Goal: Task Accomplishment & Management: Manage account settings

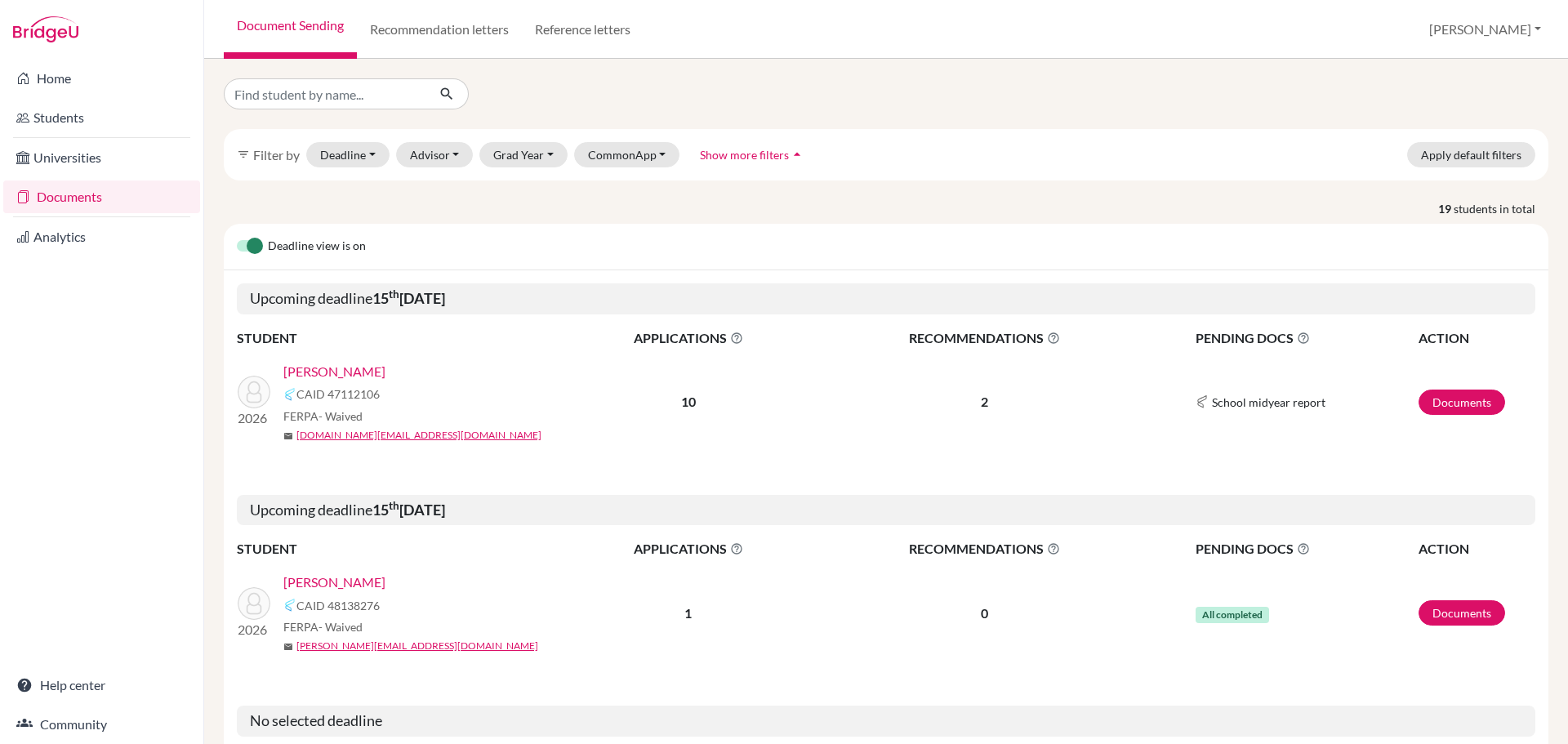
click at [72, 110] on link "Students" at bounding box center [102, 117] width 197 height 33
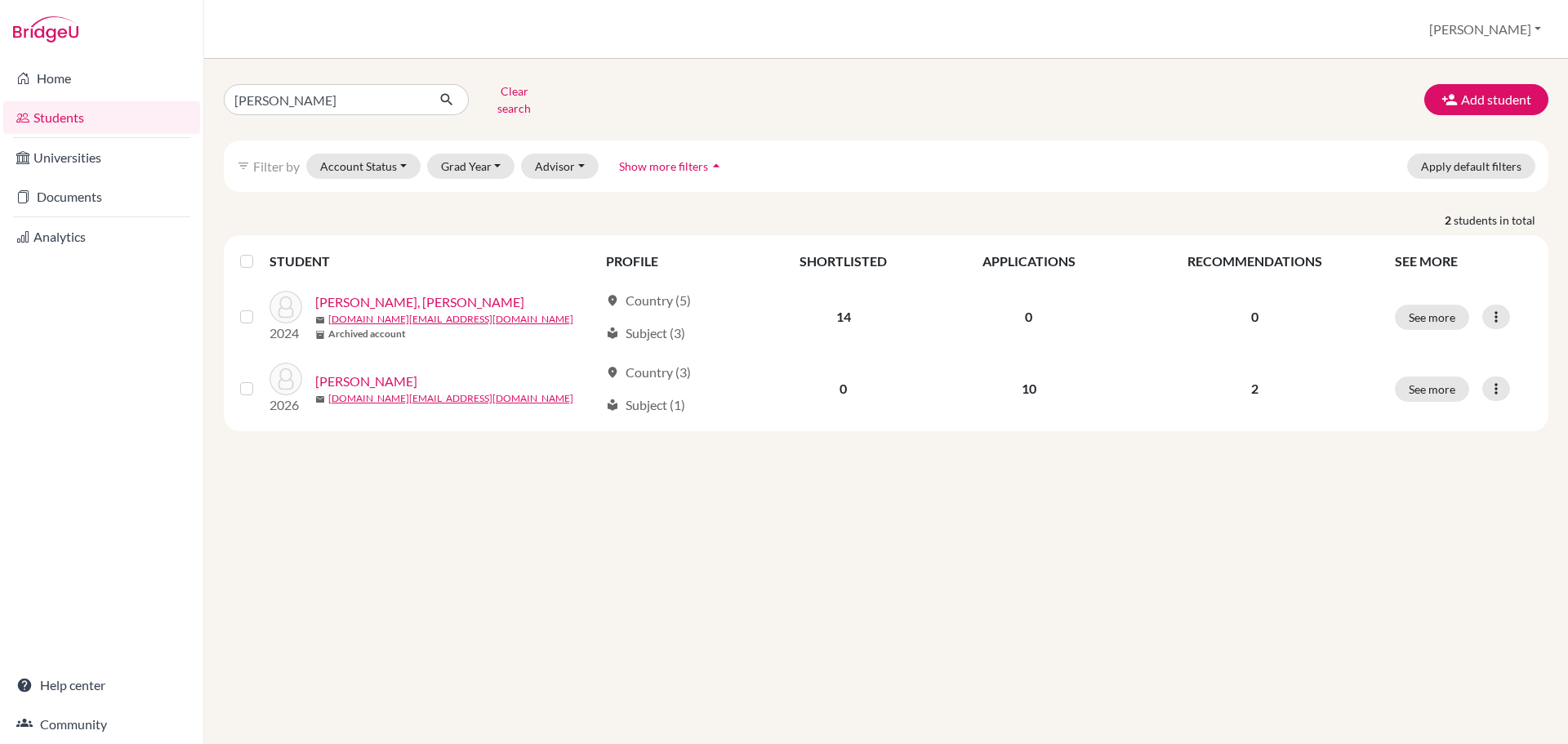
click at [82, 196] on link "Documents" at bounding box center [102, 196] width 197 height 33
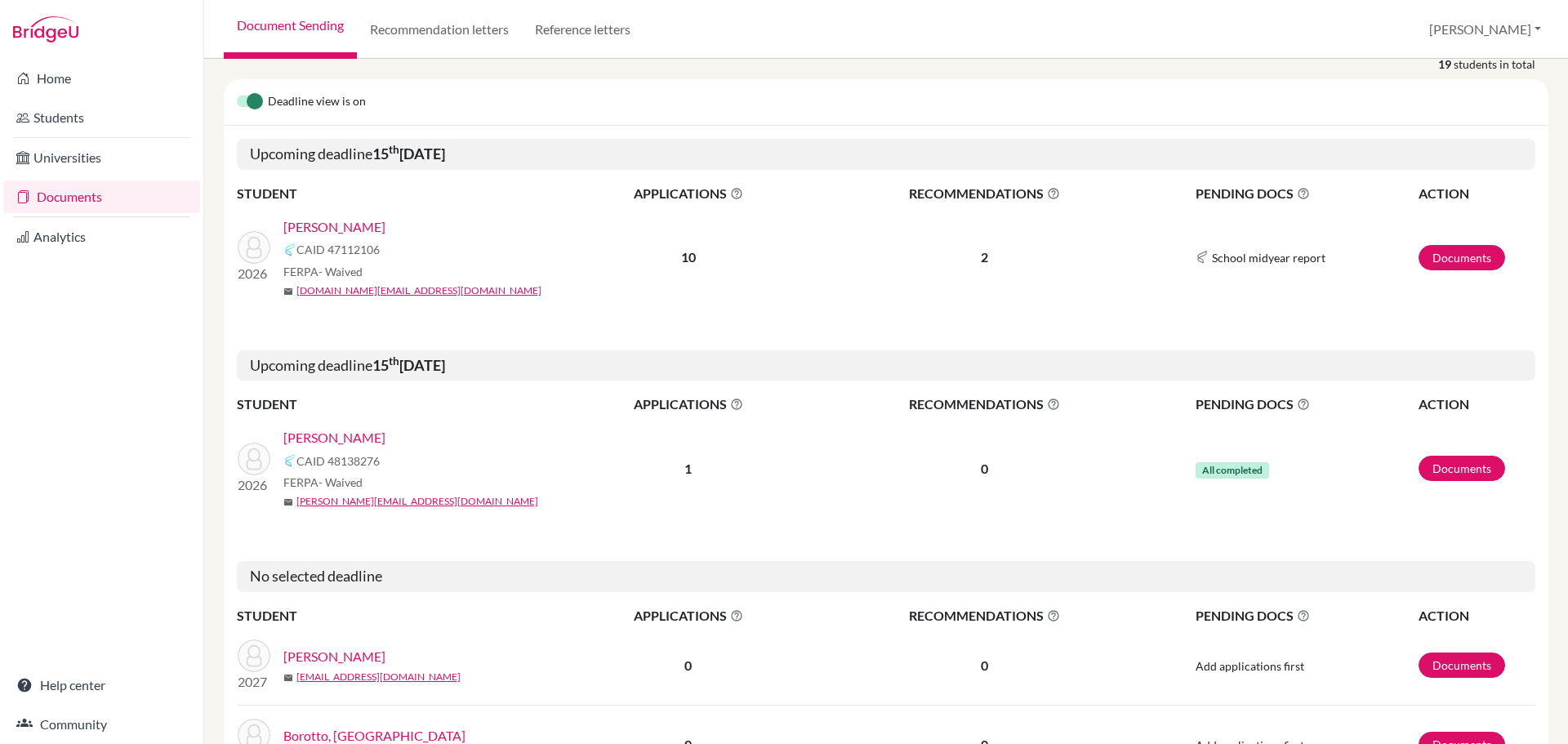
scroll to position [164, 0]
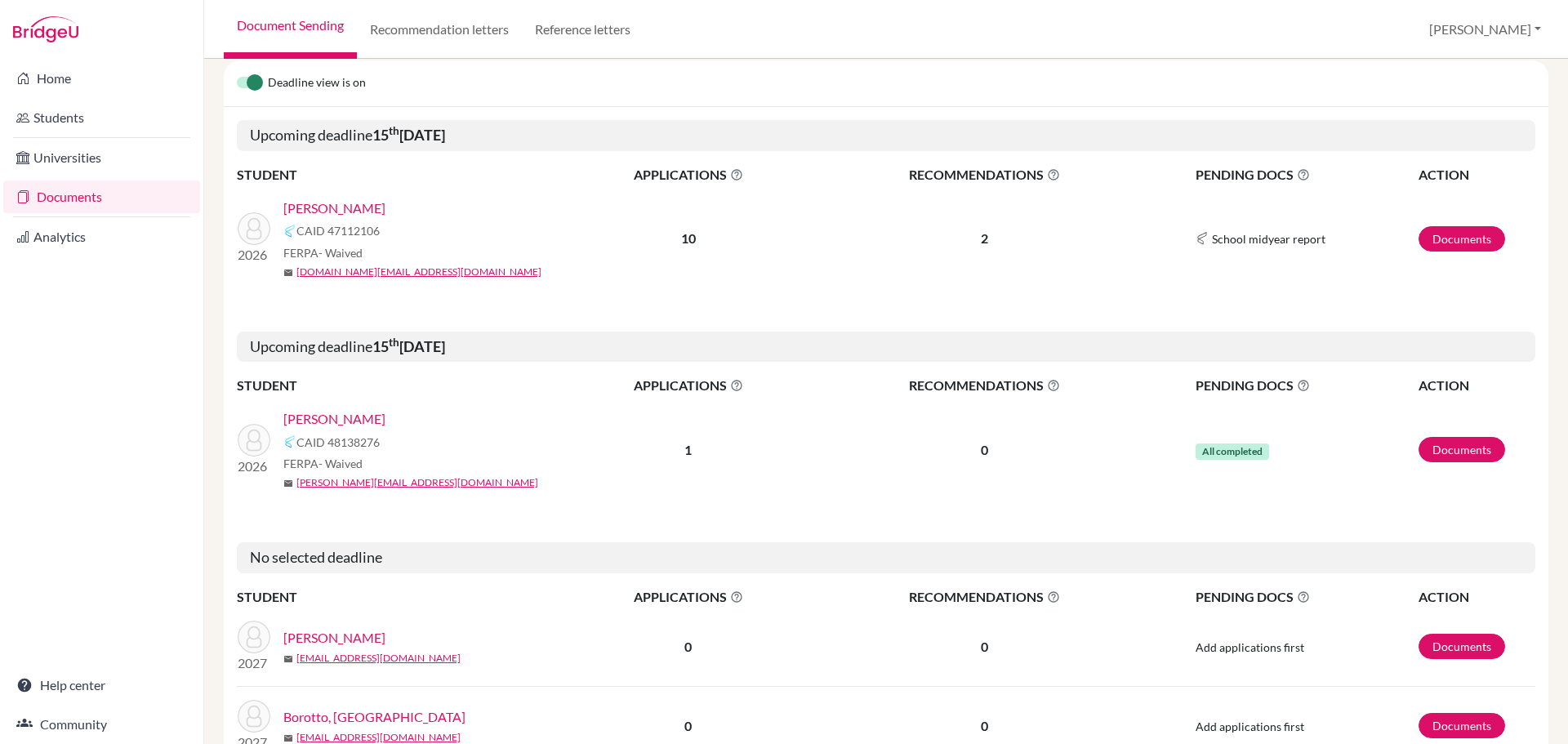
click at [343, 418] on link "[PERSON_NAME]" at bounding box center [335, 418] width 102 height 19
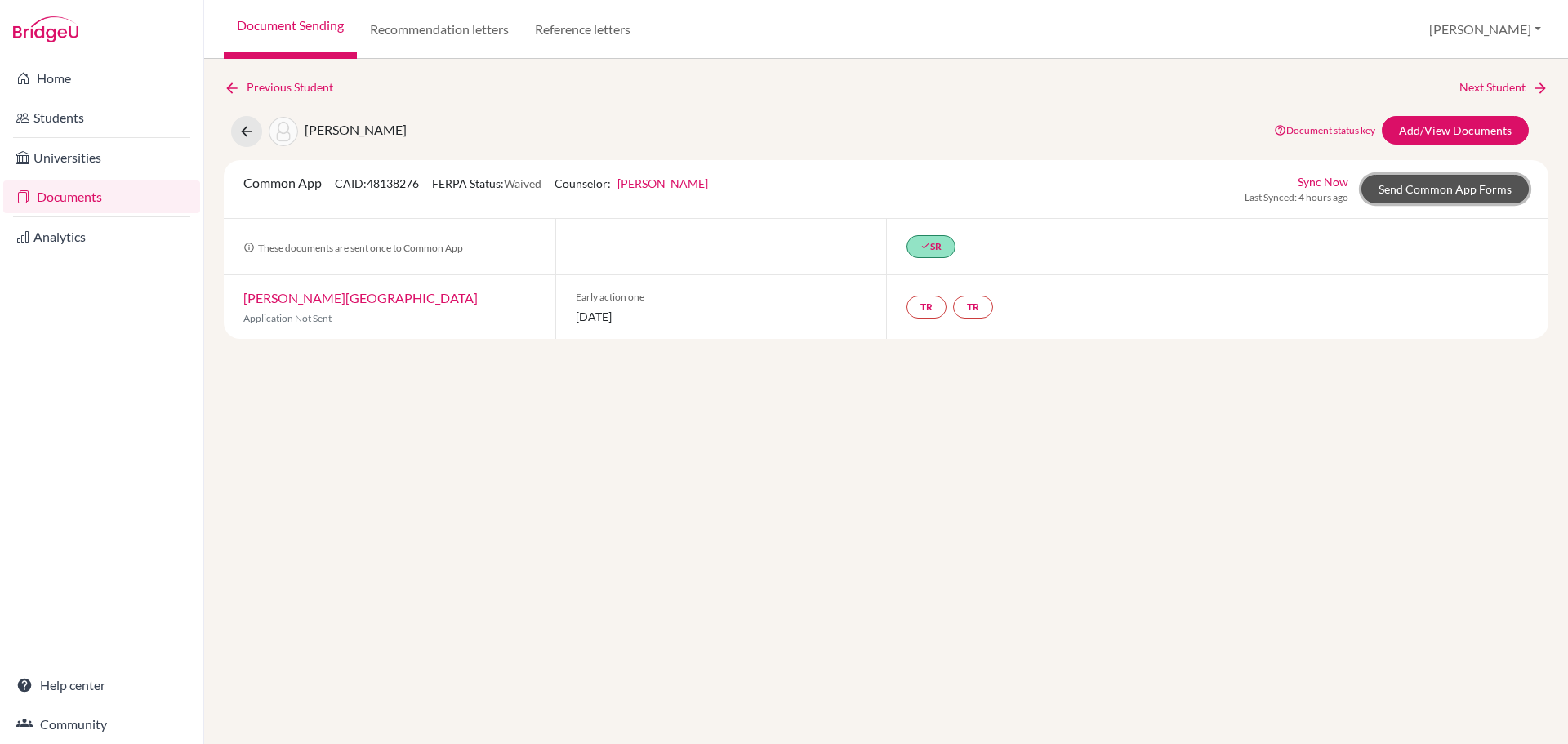
click at [1474, 196] on link "Send Common App Forms" at bounding box center [1444, 189] width 168 height 28
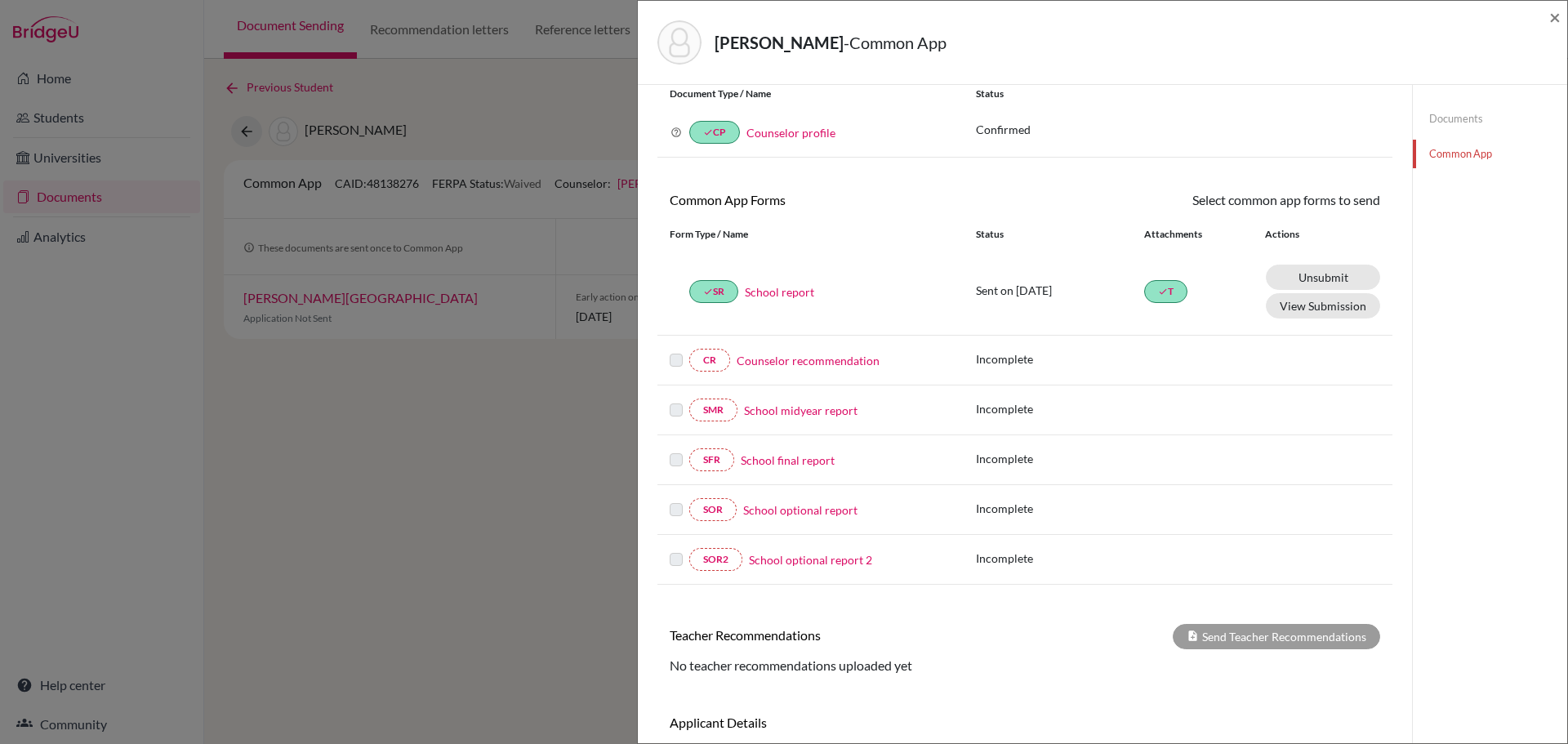
scroll to position [82, 0]
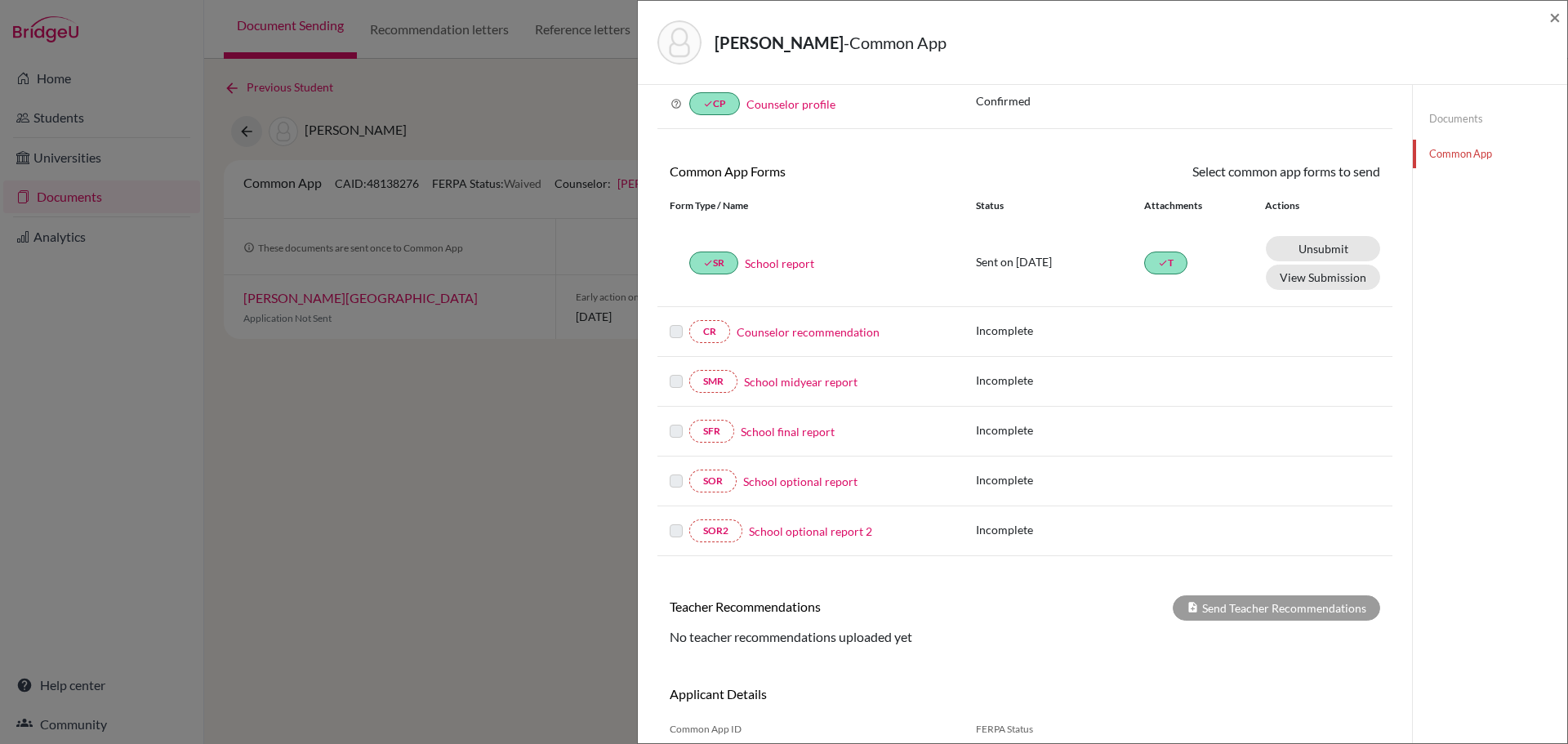
click at [673, 321] on label at bounding box center [676, 321] width 13 height 0
click at [676, 321] on label at bounding box center [676, 321] width 13 height 0
click at [759, 328] on link "Counselor recommendation" at bounding box center [808, 332] width 143 height 18
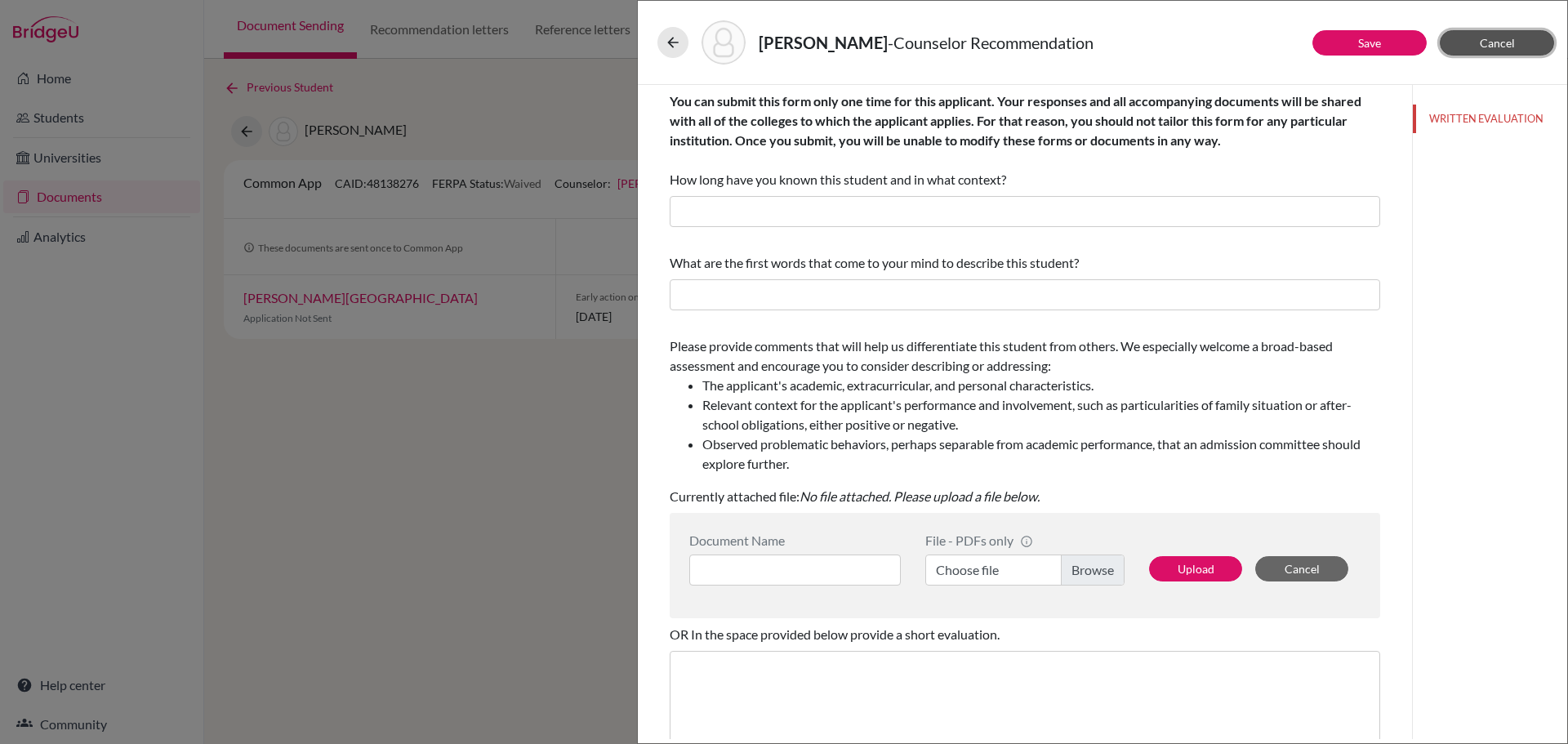
click at [1512, 47] on span "Cancel" at bounding box center [1497, 43] width 35 height 14
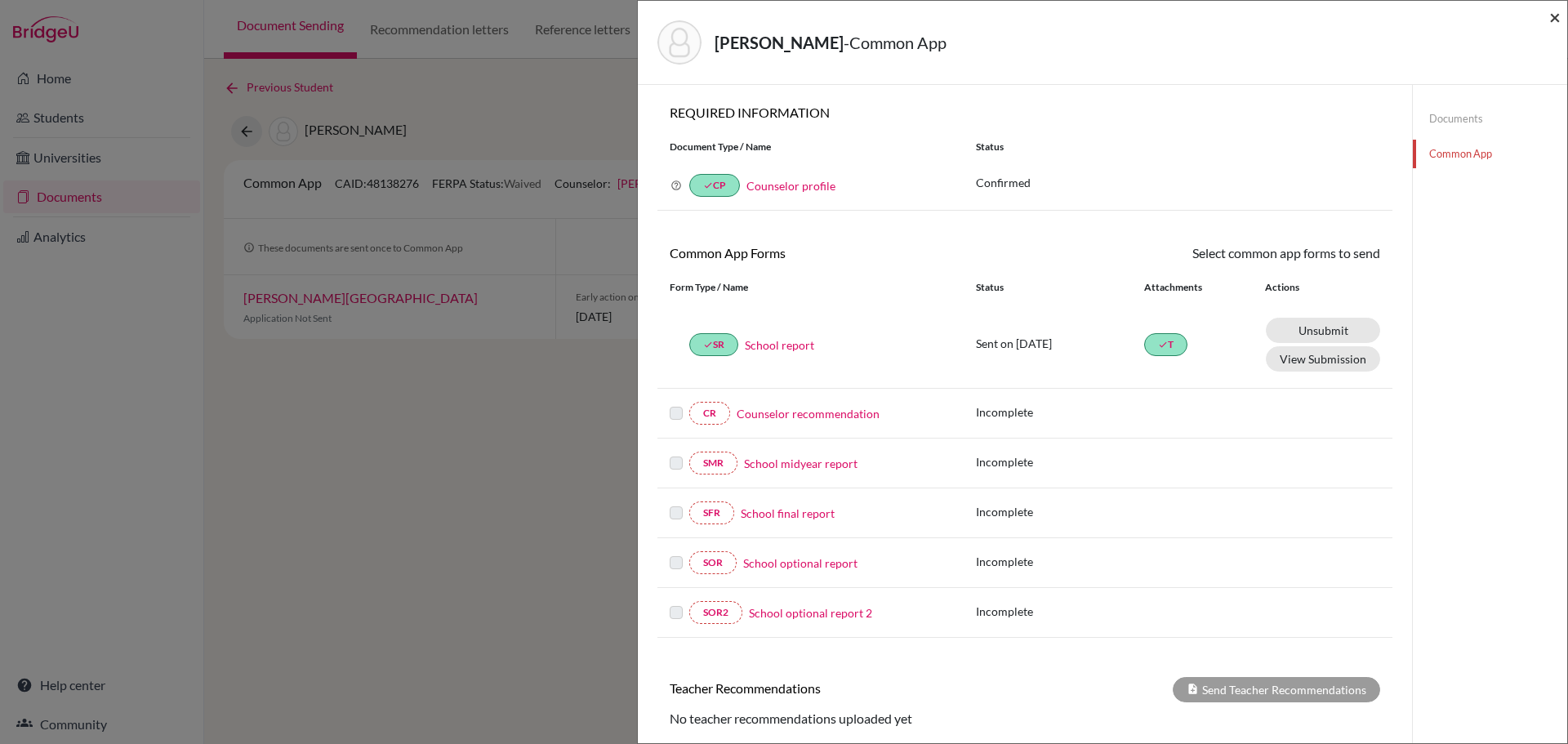
click at [1550, 13] on span "×" at bounding box center [1555, 17] width 12 height 23
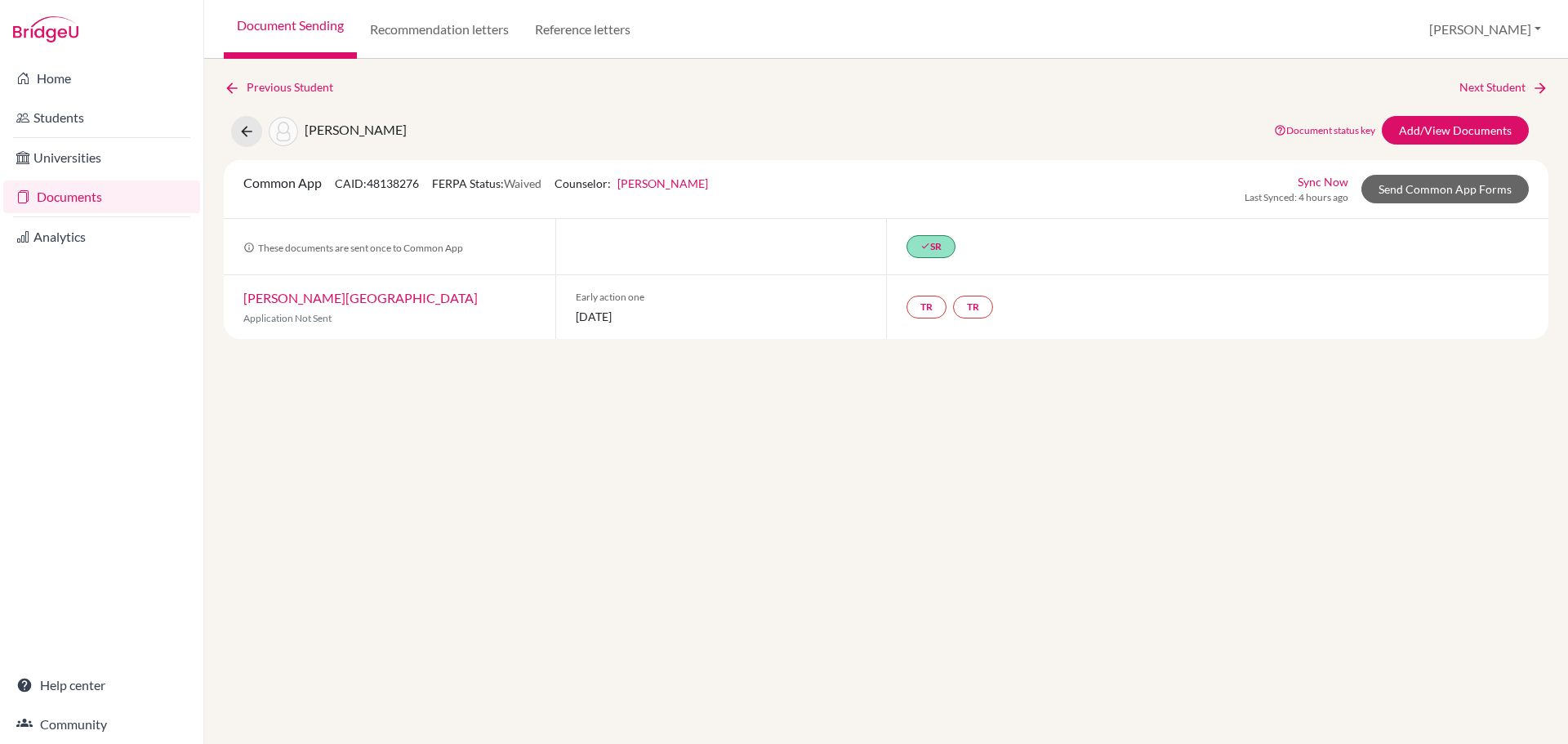
click at [303, 296] on link "[PERSON_NAME][GEOGRAPHIC_DATA]" at bounding box center [360, 297] width 234 height 16
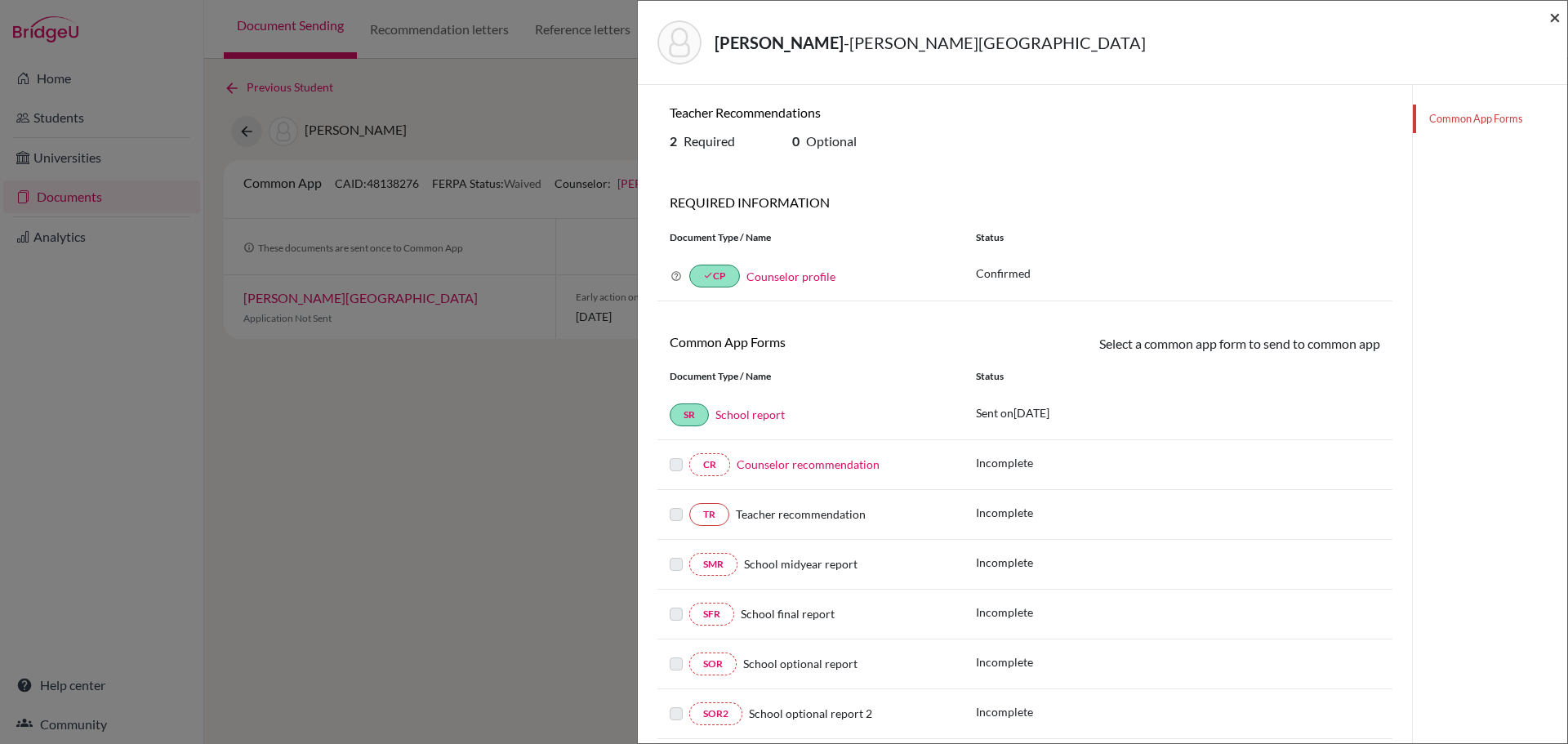
click at [1550, 19] on span "×" at bounding box center [1555, 17] width 12 height 23
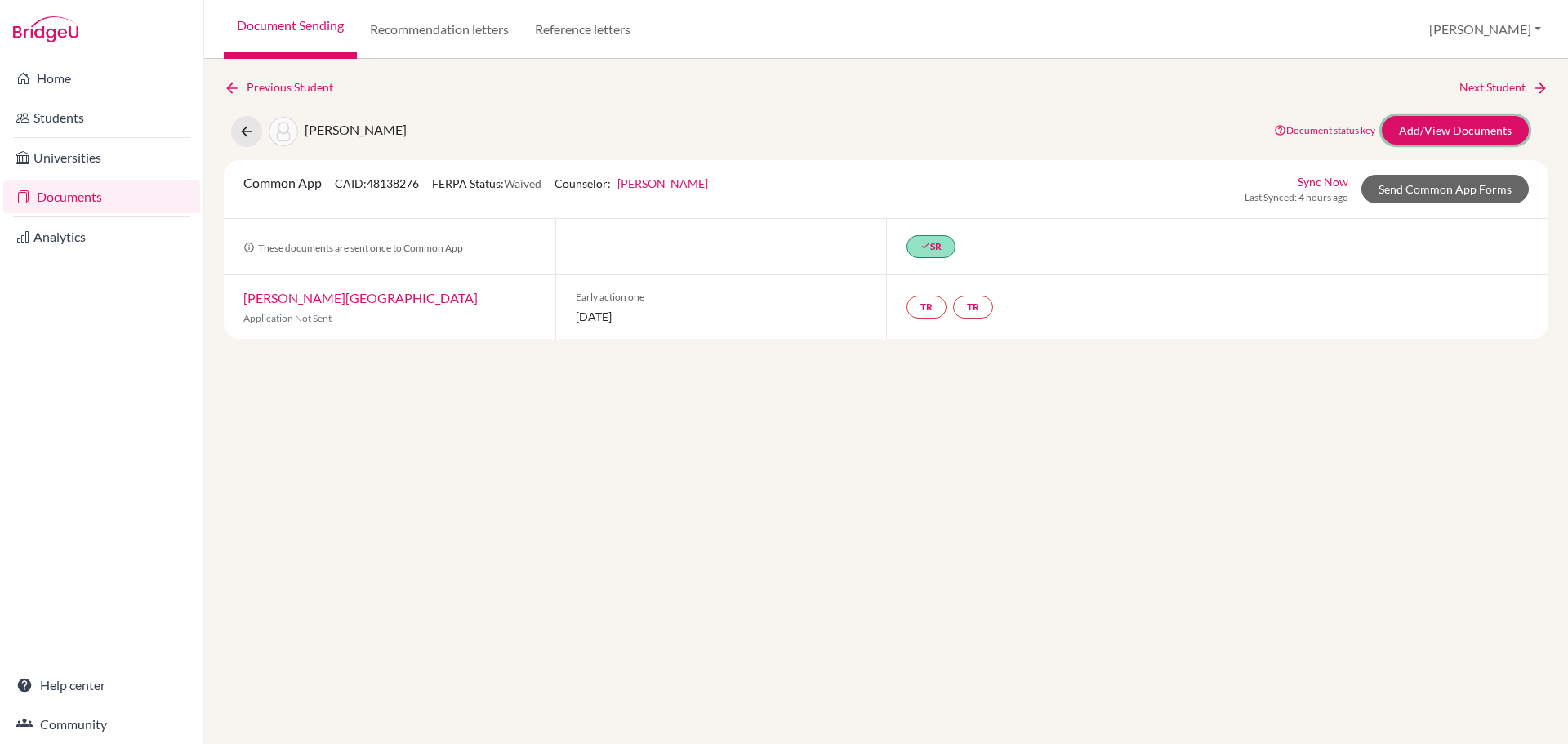
click at [1460, 134] on link "Add/View Documents" at bounding box center [1455, 130] width 147 height 28
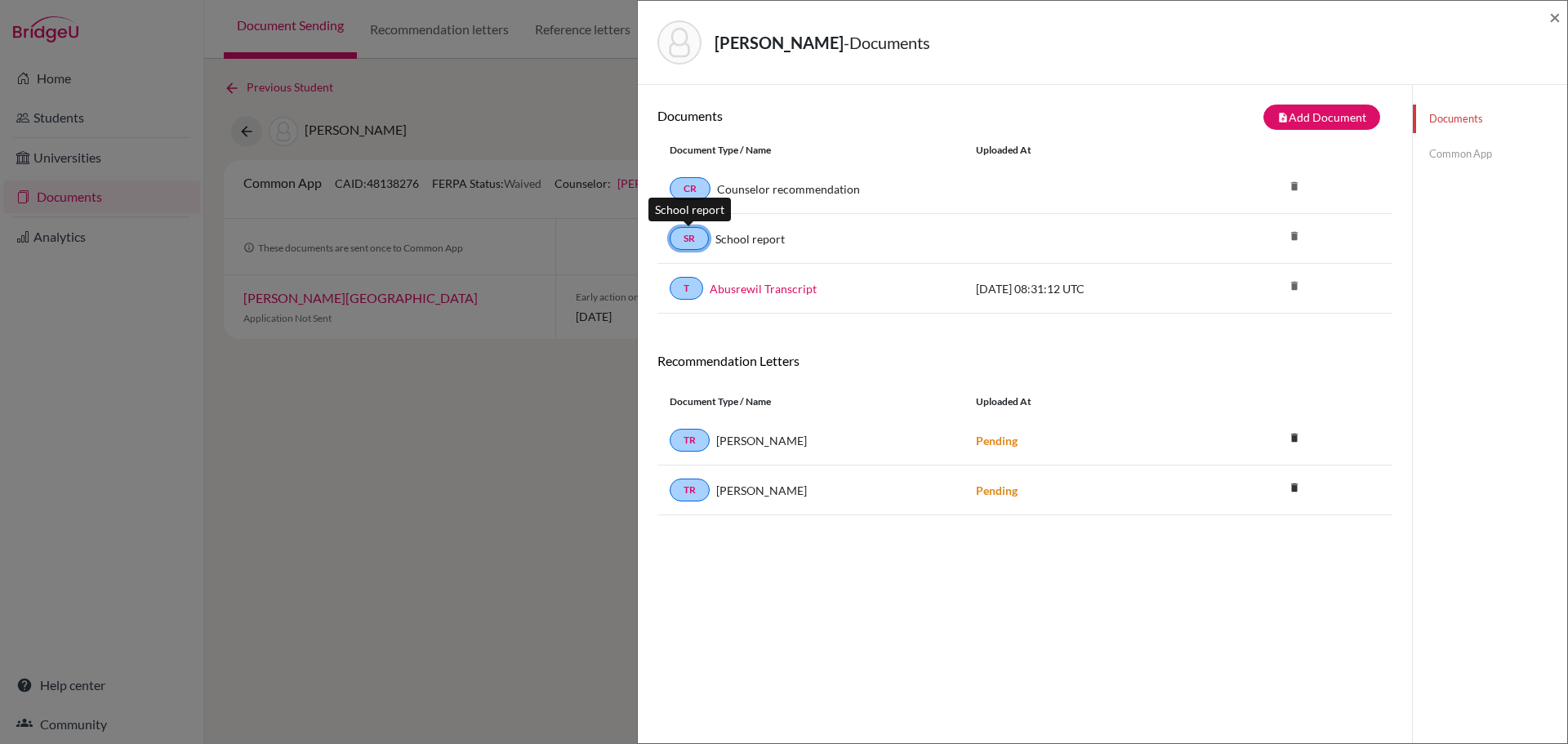
click at [688, 239] on link "SR" at bounding box center [688, 238] width 39 height 23
click at [792, 241] on div "School report" at bounding box center [829, 239] width 243 height 18
